Goal: Task Accomplishment & Management: Use online tool/utility

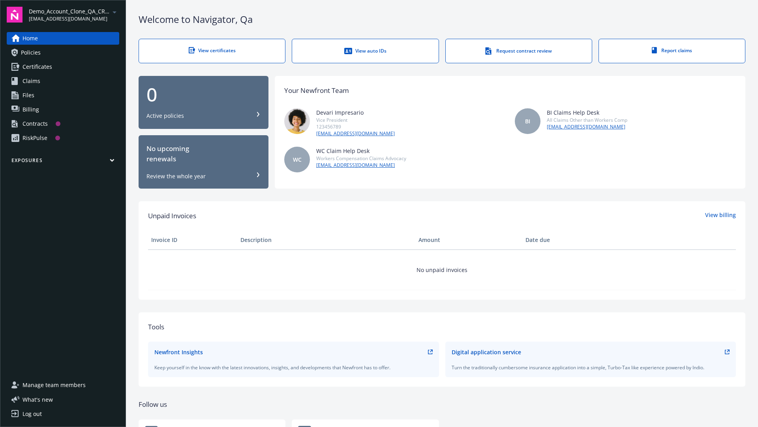
click at [74, 15] on span "Demo_Account_Clone_QA_CR_Tests_Prospect" at bounding box center [69, 11] width 81 height 8
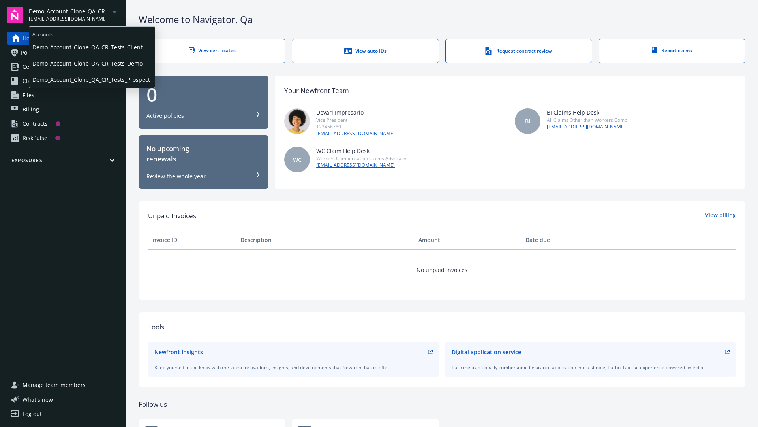
click at [91, 47] on span "Demo_Account_Clone_QA_CR_Tests_Client" at bounding box center [91, 47] width 119 height 16
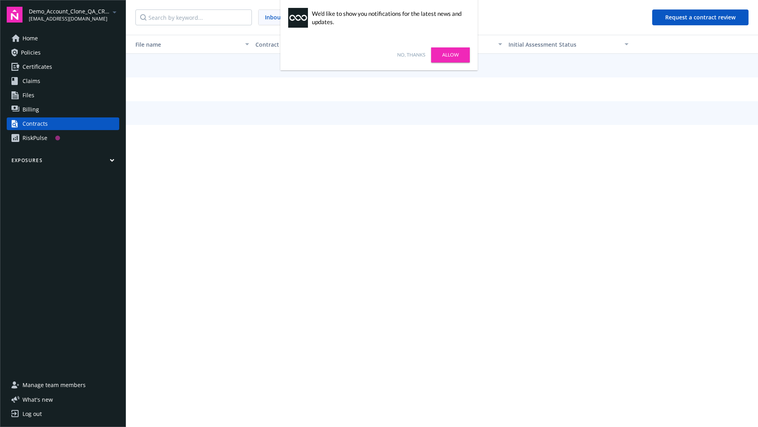
click at [411, 55] on link "No, thanks" at bounding box center [411, 54] width 28 height 7
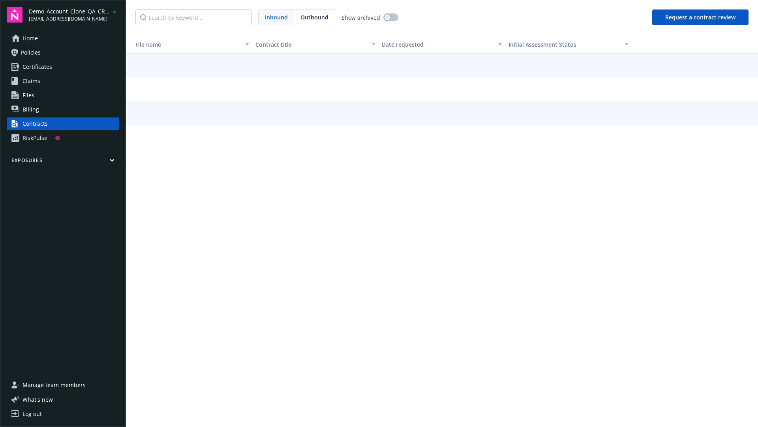
click at [701, 17] on button "Request a contract review" at bounding box center [700, 17] width 96 height 16
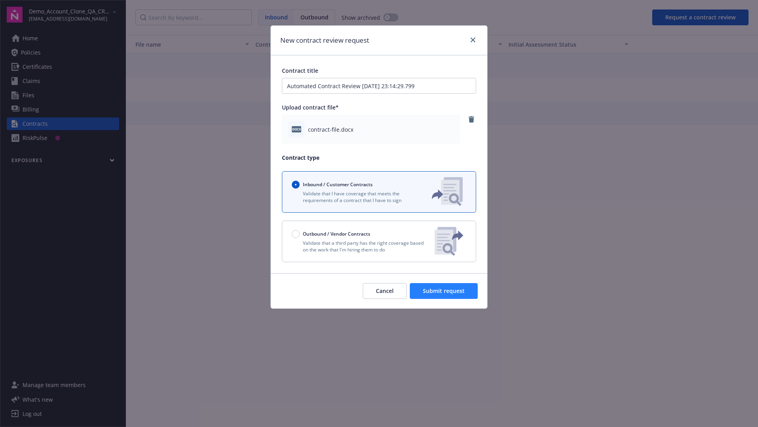
type input "Automated Contract Review [DATE] 23:14:29.799"
click at [444, 291] on span "Submit request" at bounding box center [444, 291] width 42 height 8
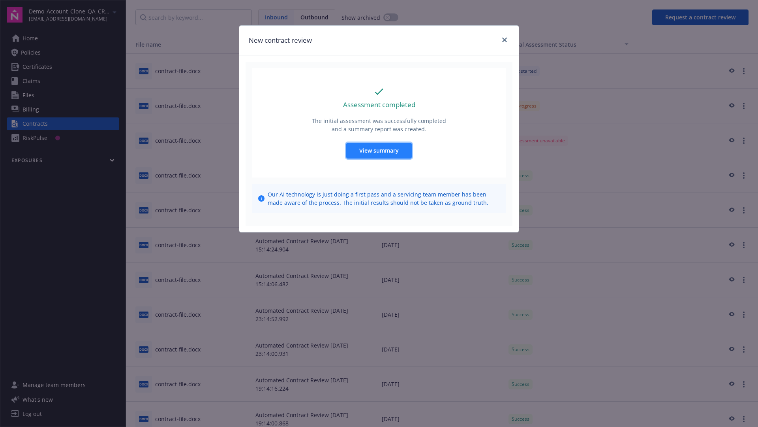
click at [379, 150] on span "View summary" at bounding box center [378, 151] width 39 height 8
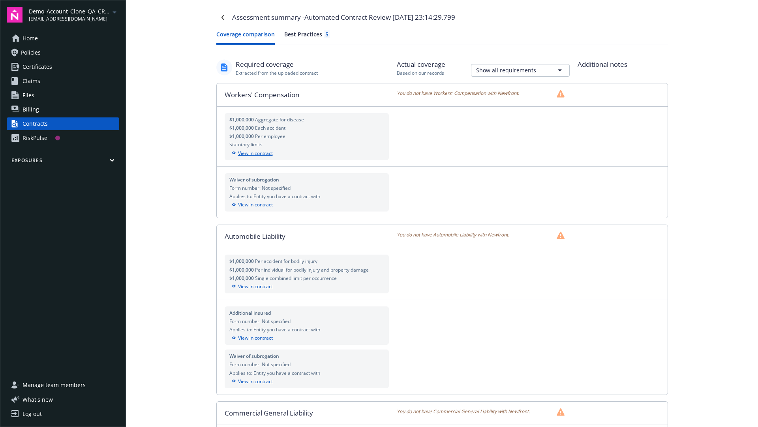
click at [306, 153] on div "View in contract" at bounding box center [306, 153] width 155 height 7
